Goal: Task Accomplishment & Management: Manage account settings

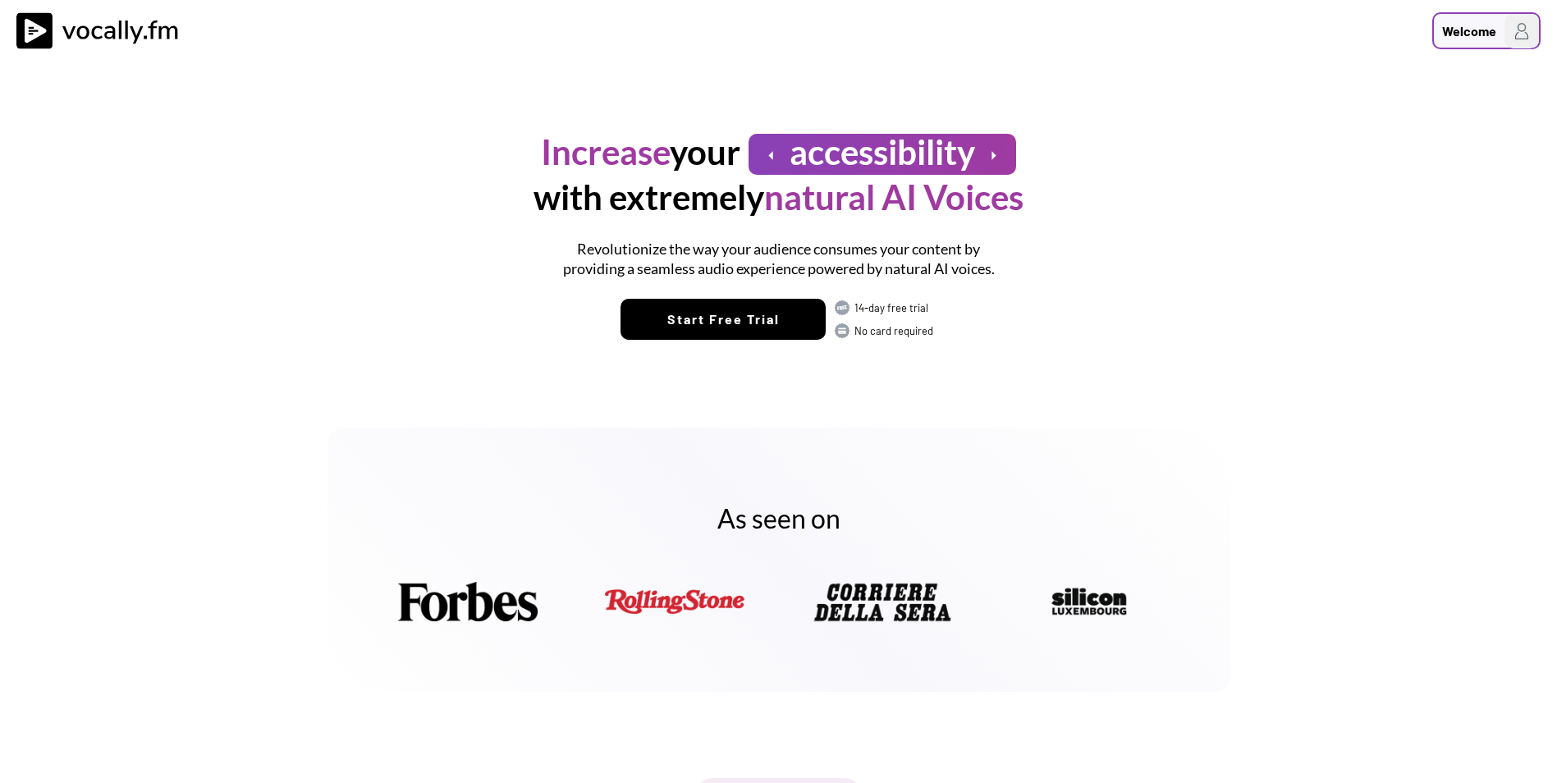
click at [1484, 30] on div "Welcome" at bounding box center [1469, 31] width 54 height 20
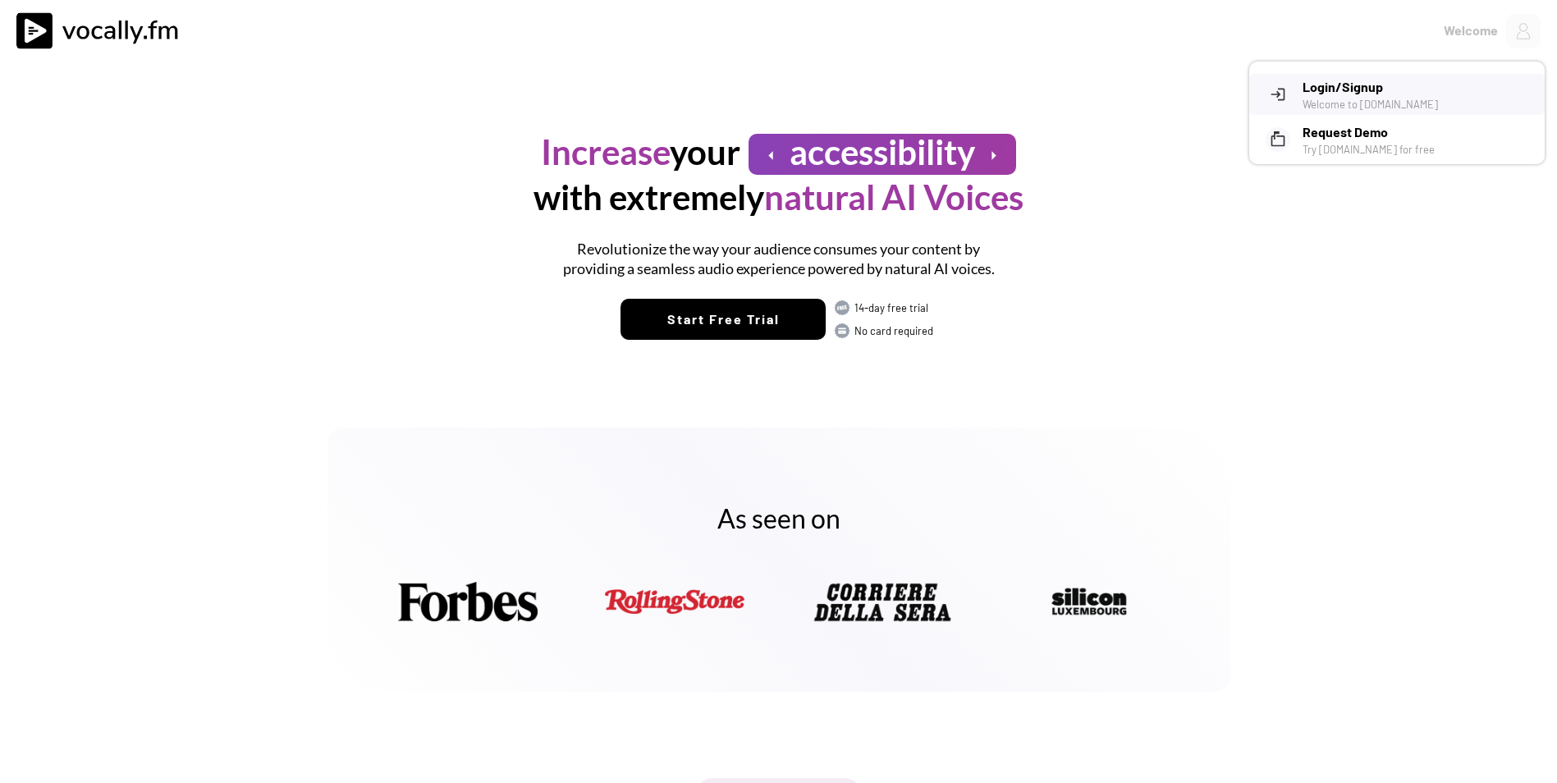
click at [1382, 103] on div "Welcome to Vocally.fm" at bounding box center [1418, 104] width 230 height 15
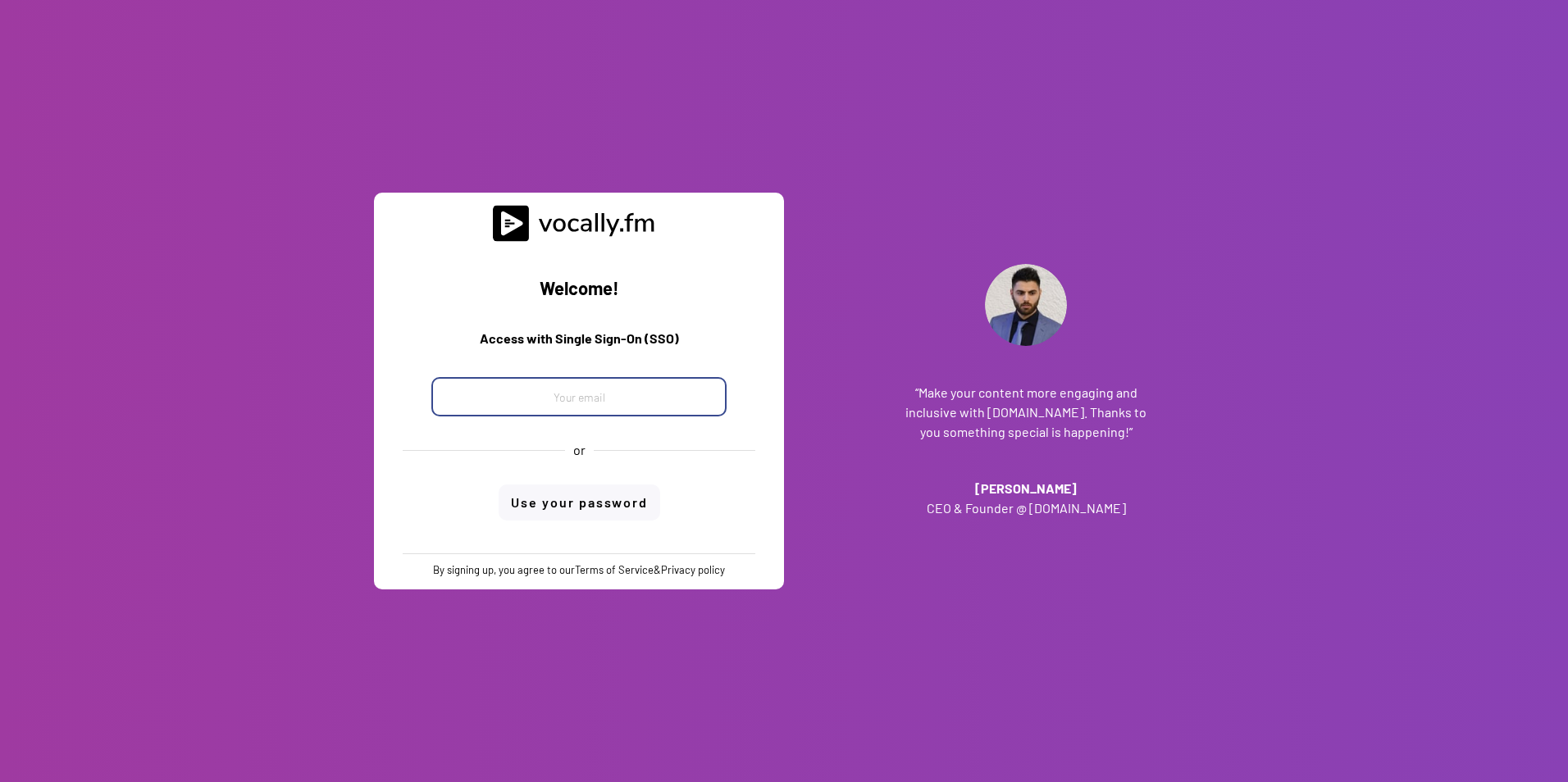
click at [587, 396] on input "email" at bounding box center [579, 396] width 296 height 39
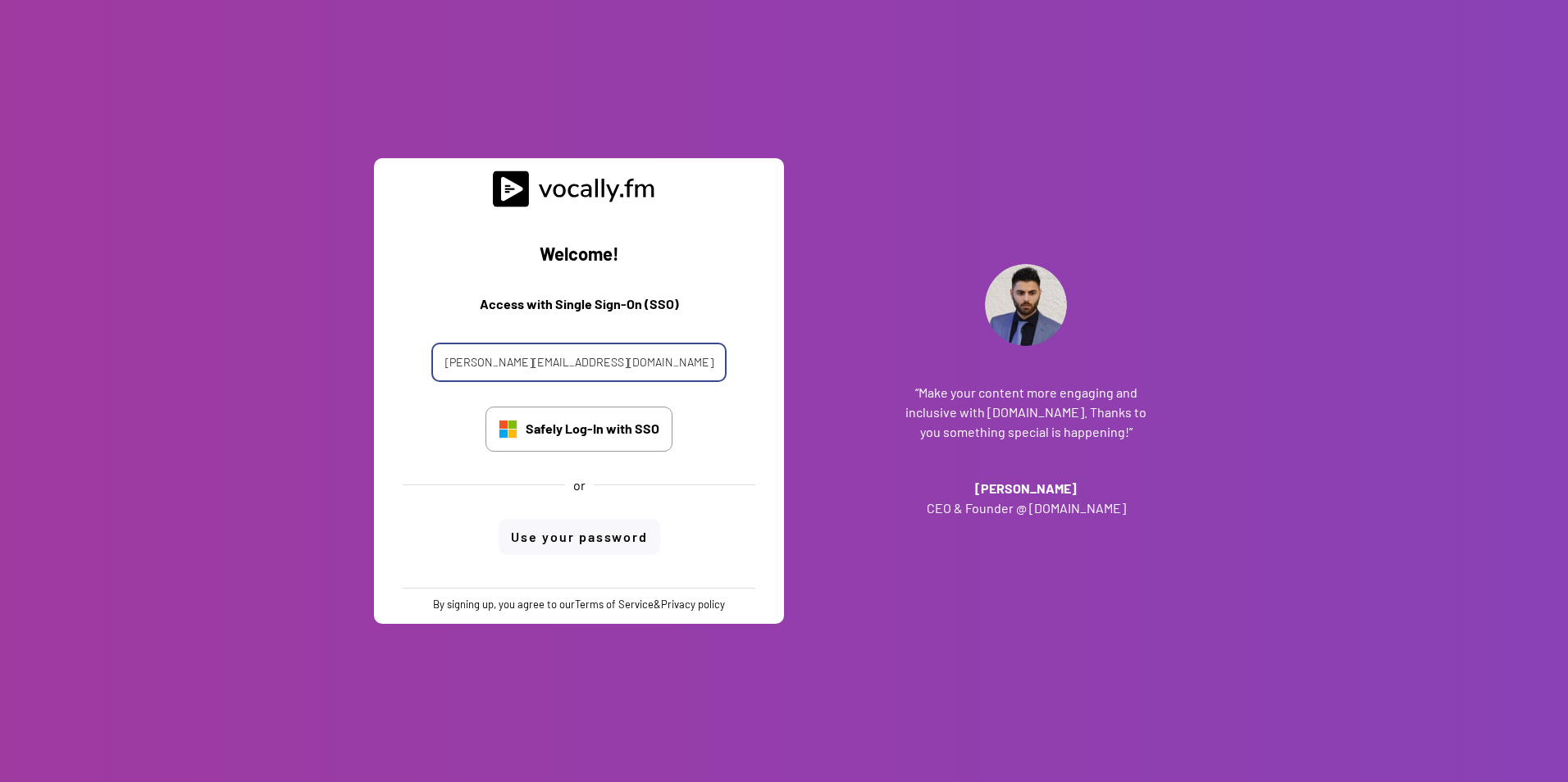
type input "[PERSON_NAME][EMAIL_ADDRESS][DOMAIN_NAME]"
click at [577, 431] on div "Safely Log-In with SSO" at bounding box center [592, 428] width 134 height 18
